Goal: Information Seeking & Learning: Learn about a topic

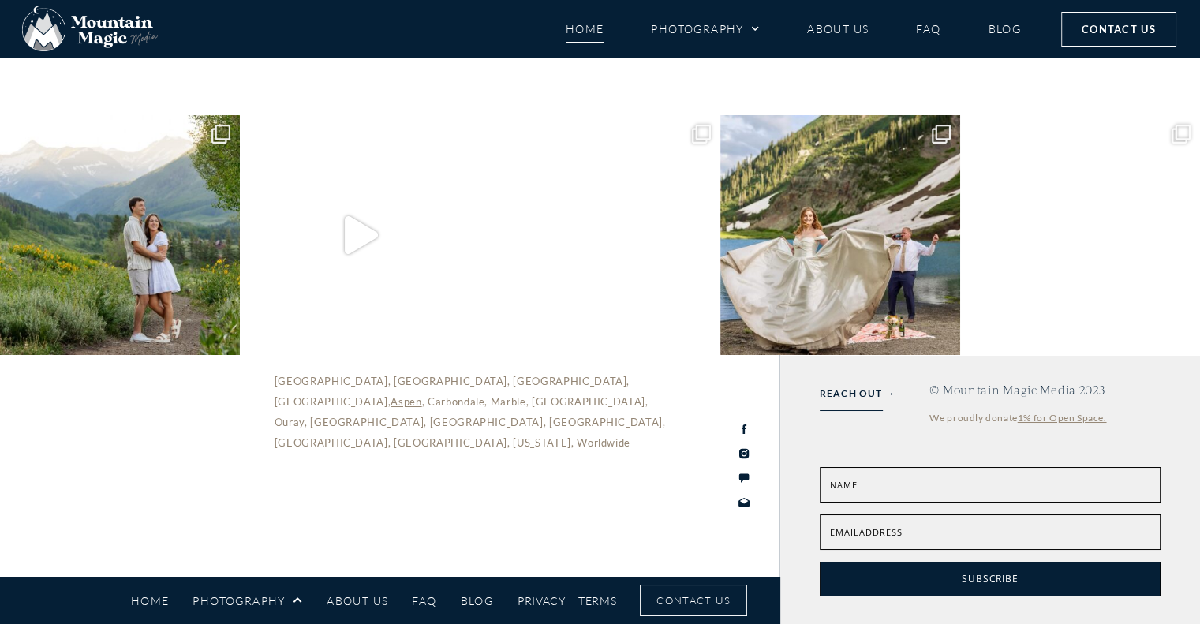
scroll to position [6104, 0]
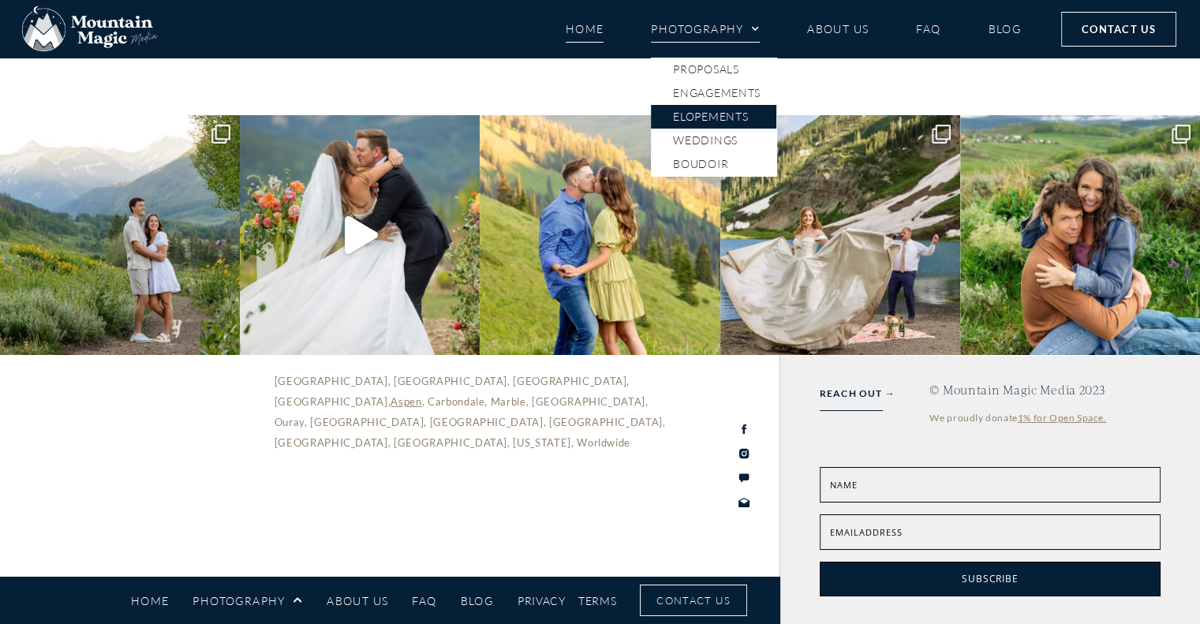
click at [715, 117] on link "Elopements" at bounding box center [713, 117] width 125 height 24
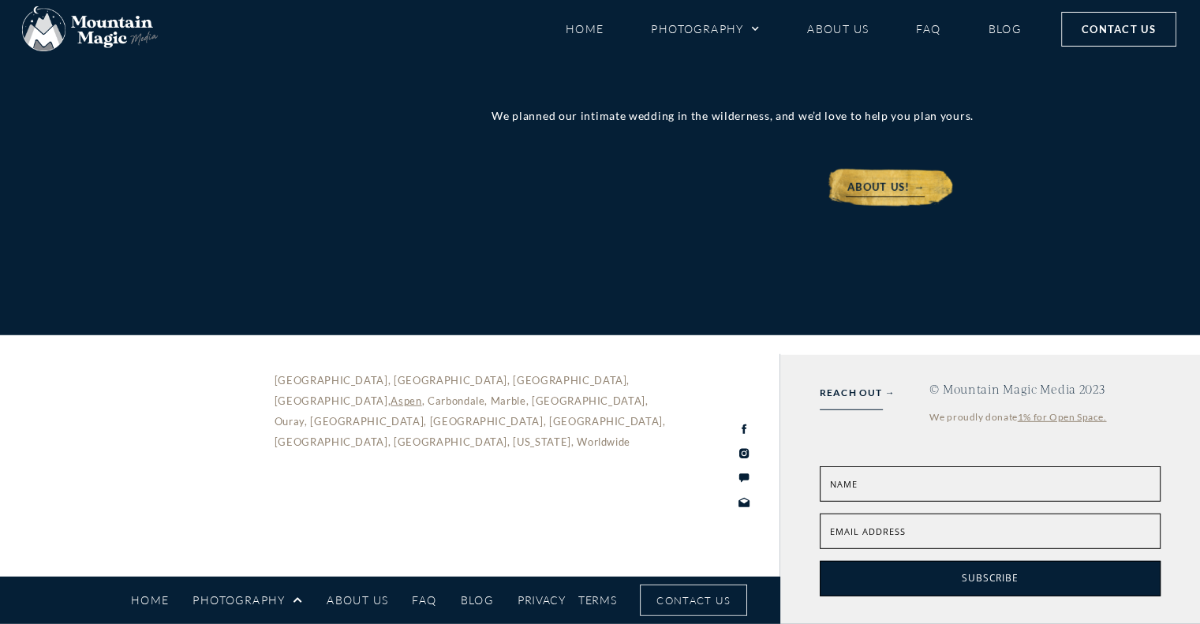
scroll to position [6676, 0]
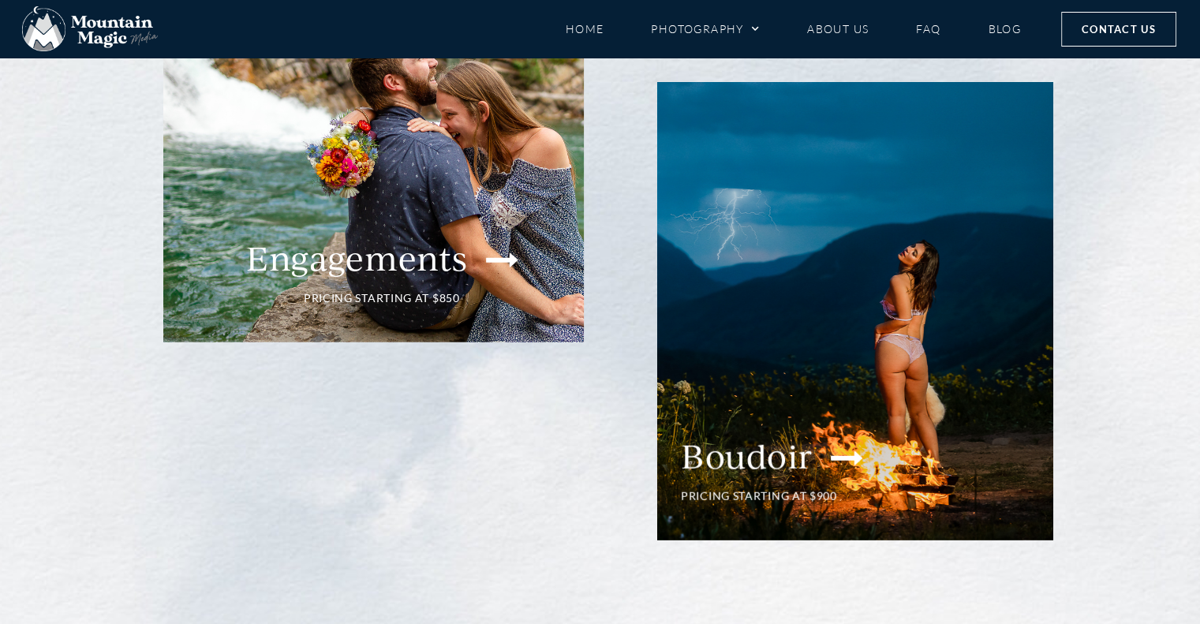
scroll to position [3998, 0]
